Goal: Check status: Check status

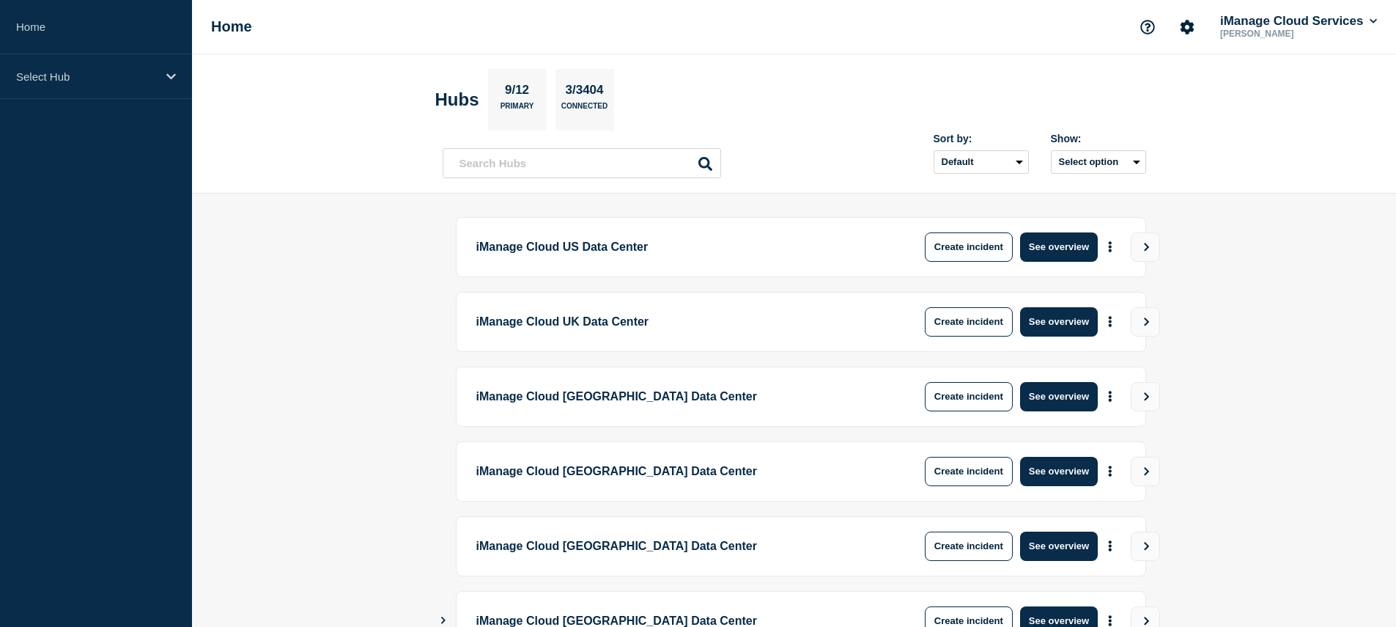
scroll to position [321, 0]
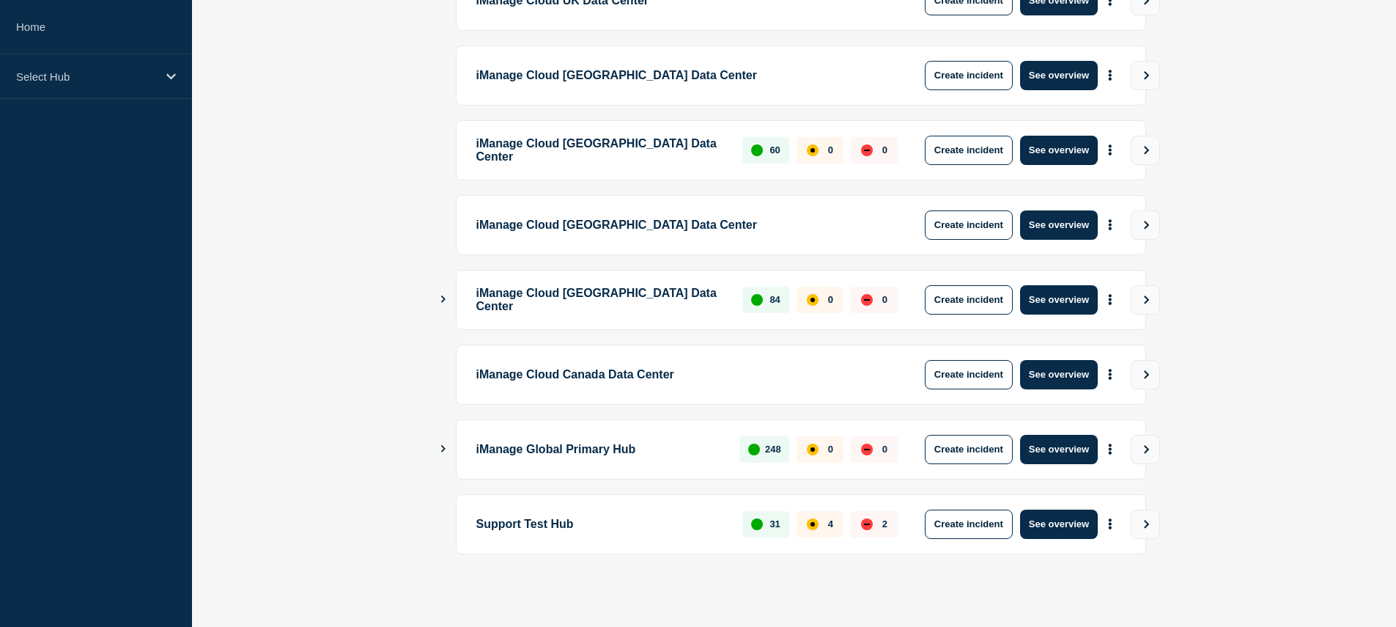
click at [442, 451] on button "Show Connected Hubs" at bounding box center [443, 448] width 7 height 11
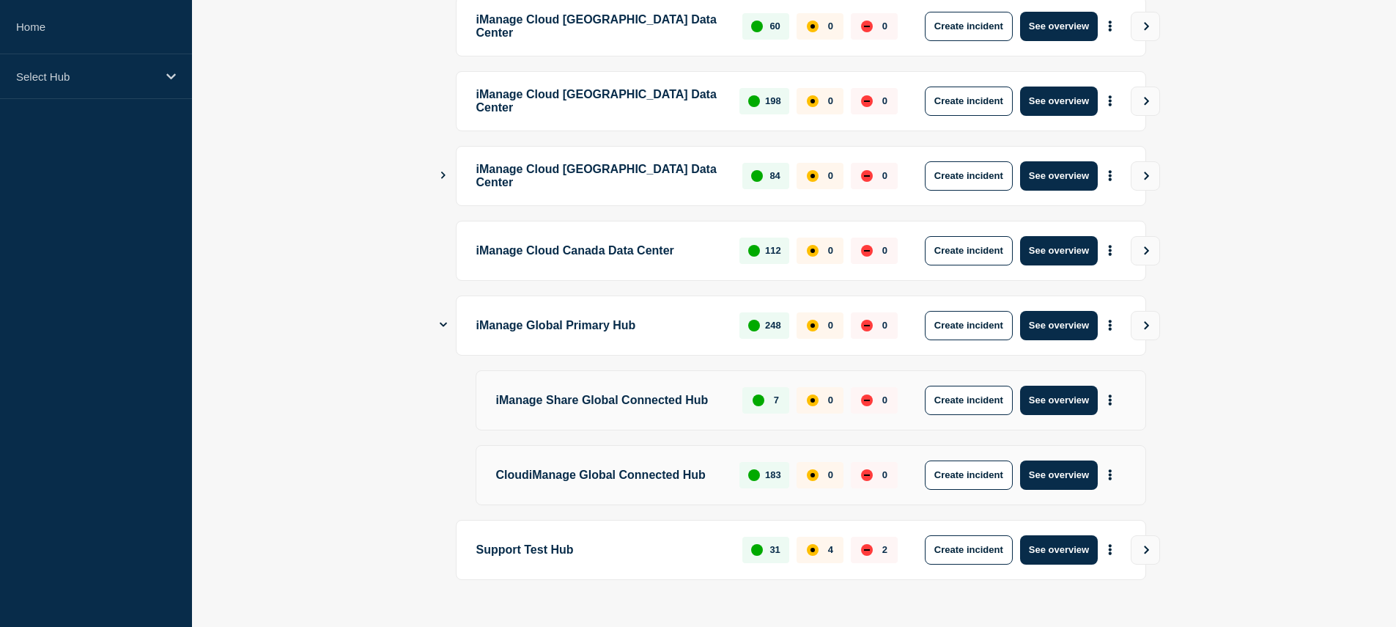
scroll to position [436, 0]
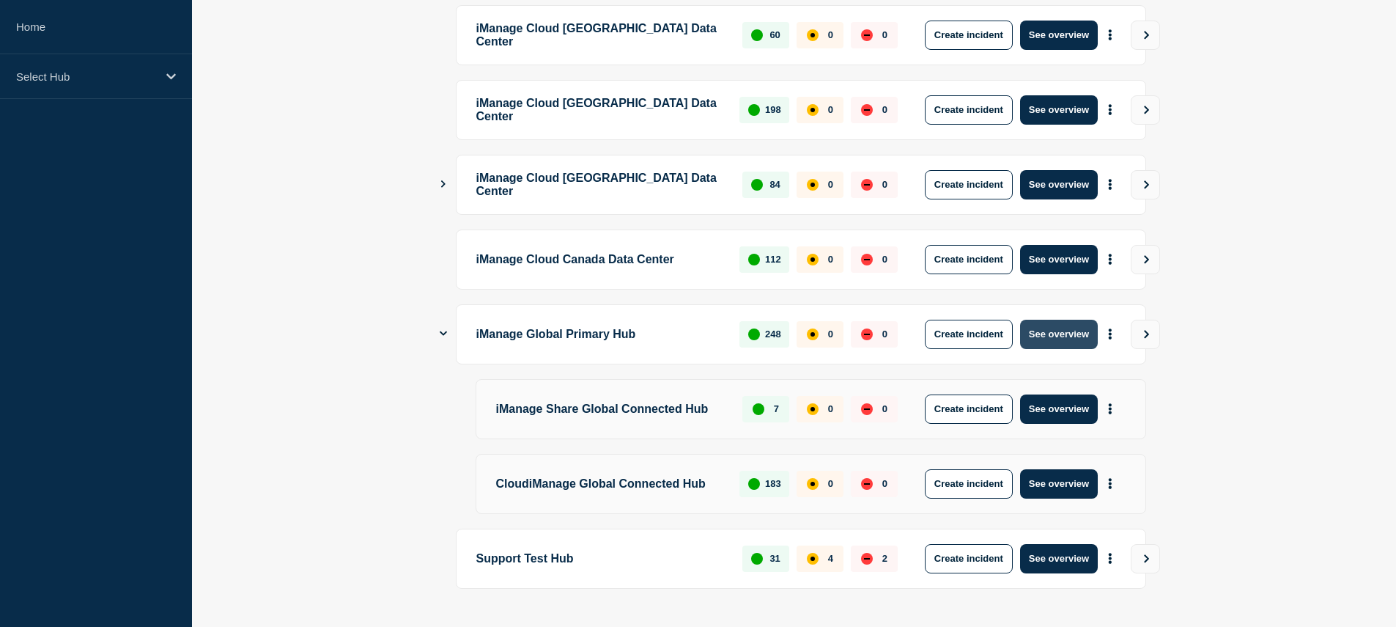
click at [1049, 331] on button "See overview" at bounding box center [1059, 334] width 78 height 29
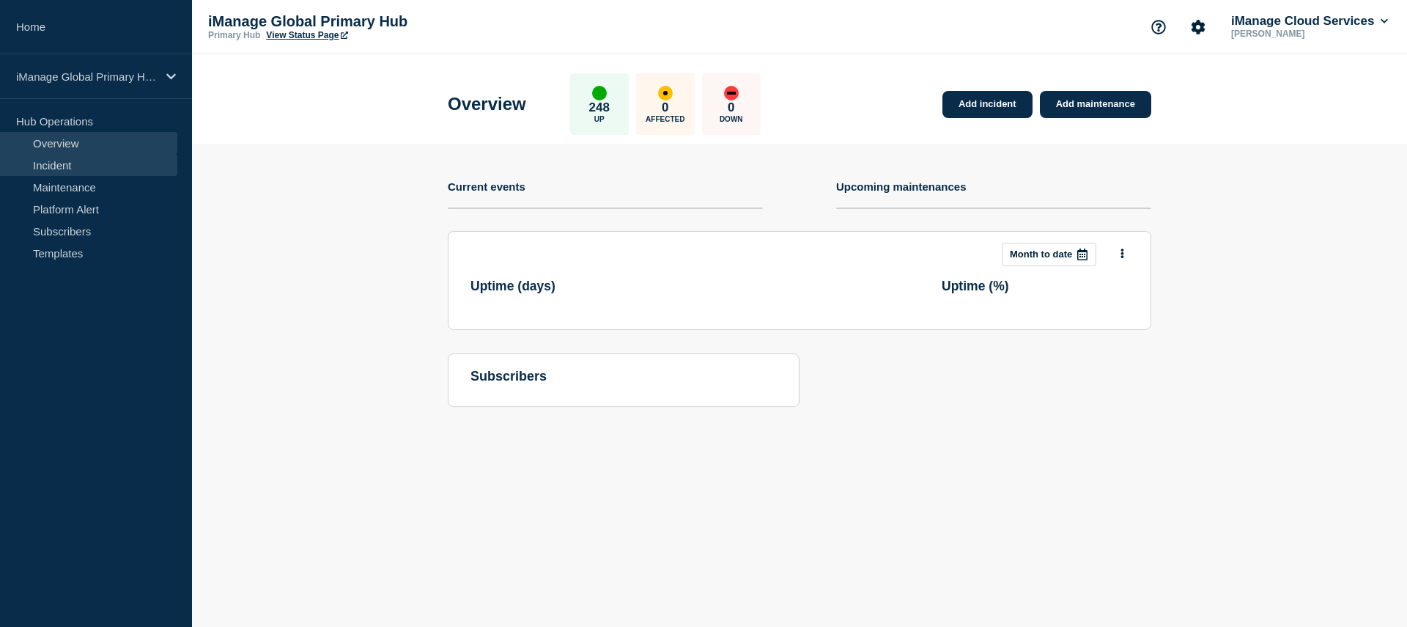
click at [144, 162] on link "Incident" at bounding box center [88, 165] width 177 height 22
